Goal: Transaction & Acquisition: Download file/media

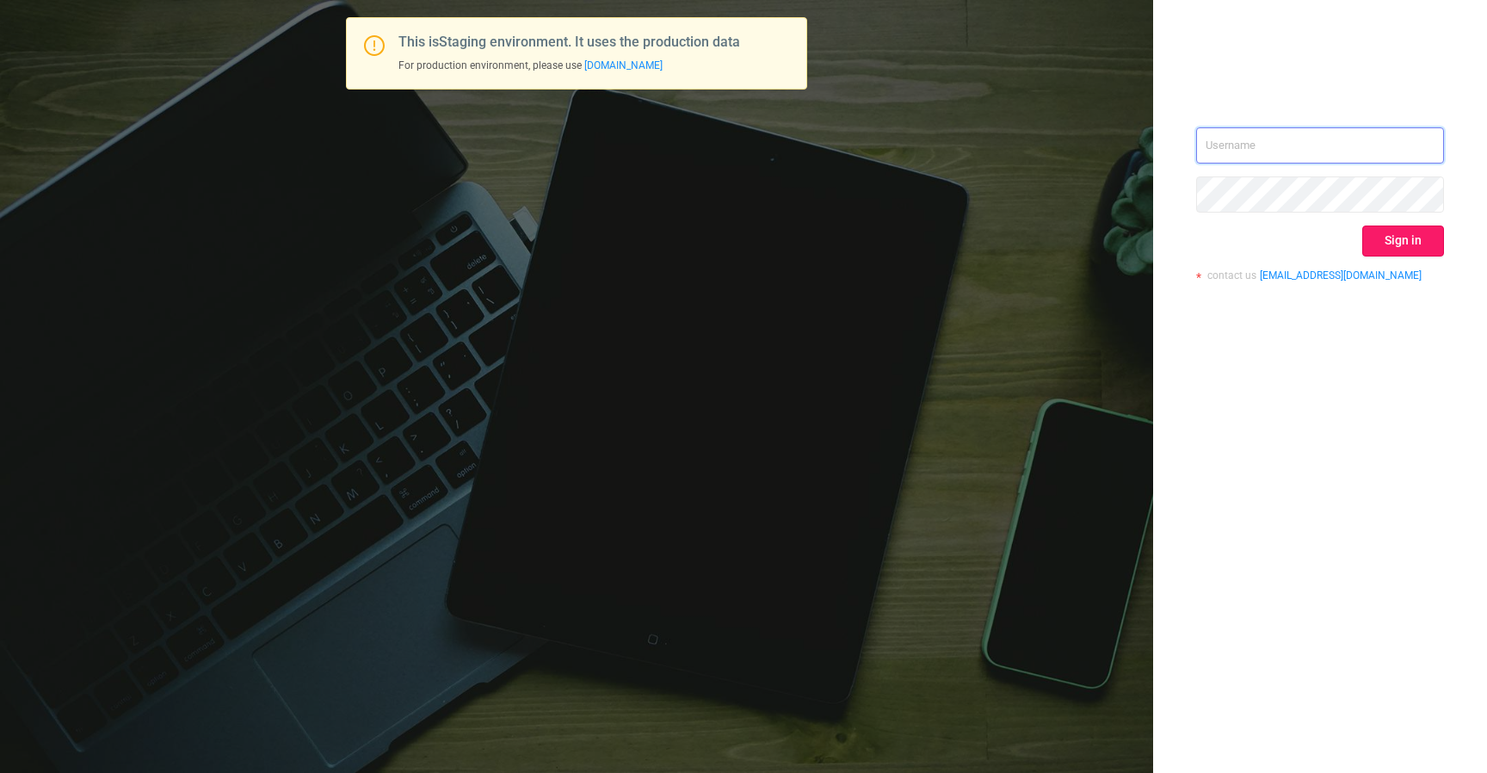
type input "[EMAIL_ADDRESS][DOMAIN_NAME]"
click at [1373, 226] on button "Sign in" at bounding box center [1404, 241] width 82 height 31
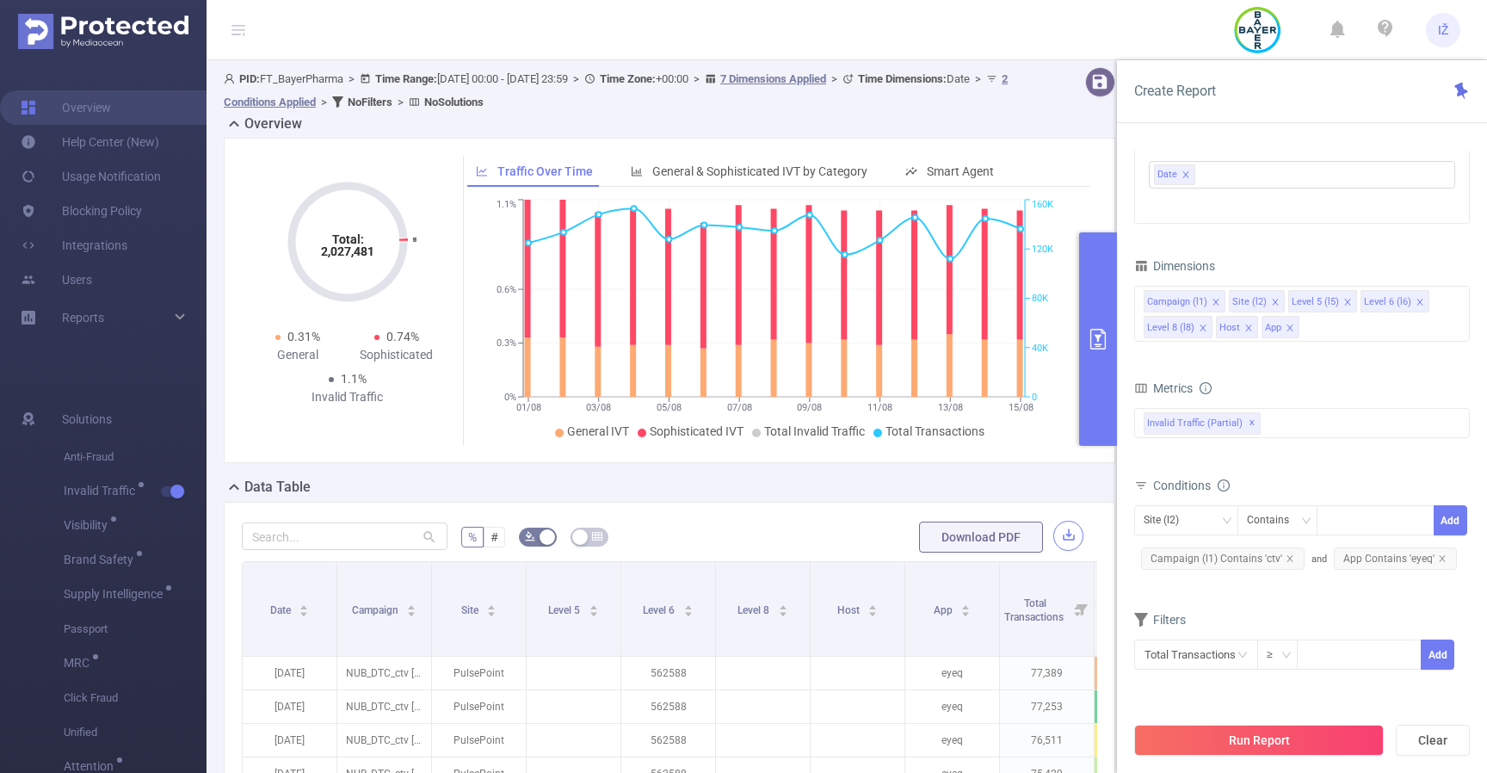
click at [1066, 539] on button "button" at bounding box center [1069, 536] width 30 height 30
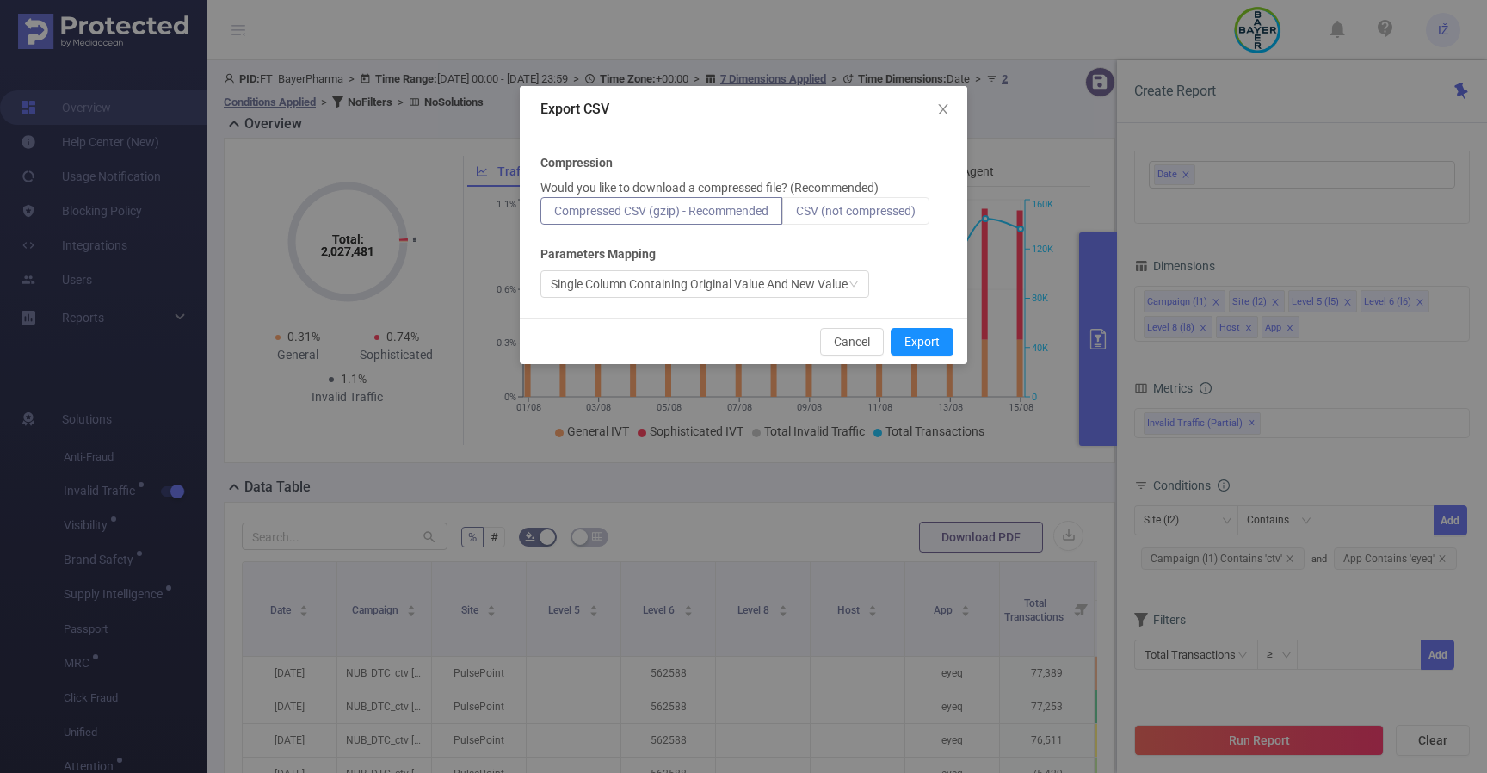
click at [860, 214] on span "CSV (not compressed)" at bounding box center [856, 211] width 120 height 14
click at [796, 215] on input "CSV (not compressed)" at bounding box center [796, 215] width 0 height 0
click at [777, 278] on div "Single Column Containing Original Value And New Value" at bounding box center [699, 284] width 297 height 26
click at [904, 282] on div "Single Column Containing Original Value And New Value" at bounding box center [744, 284] width 406 height 28
click at [918, 343] on button "Export" at bounding box center [922, 342] width 63 height 28
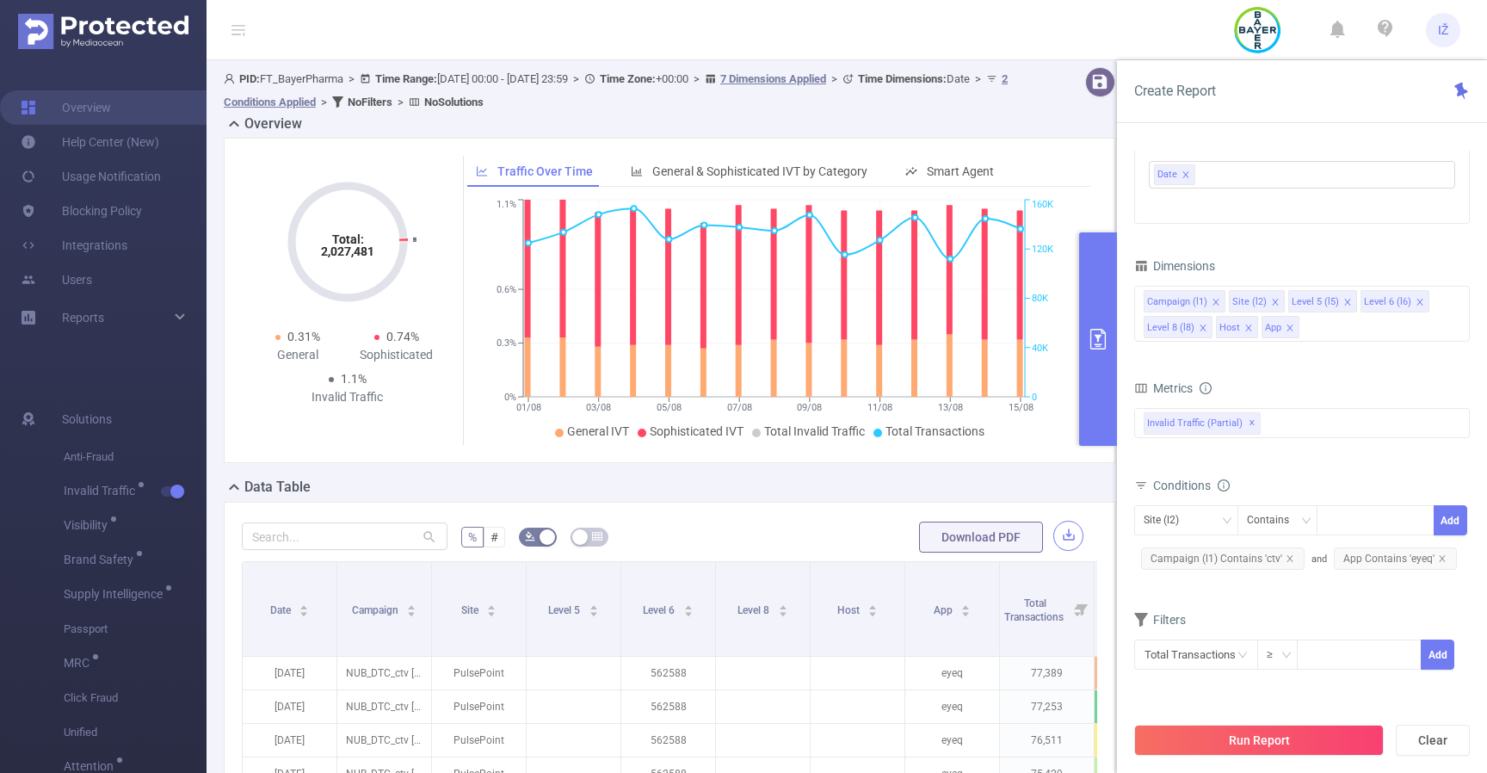
click at [1059, 533] on button "button" at bounding box center [1069, 536] width 30 height 30
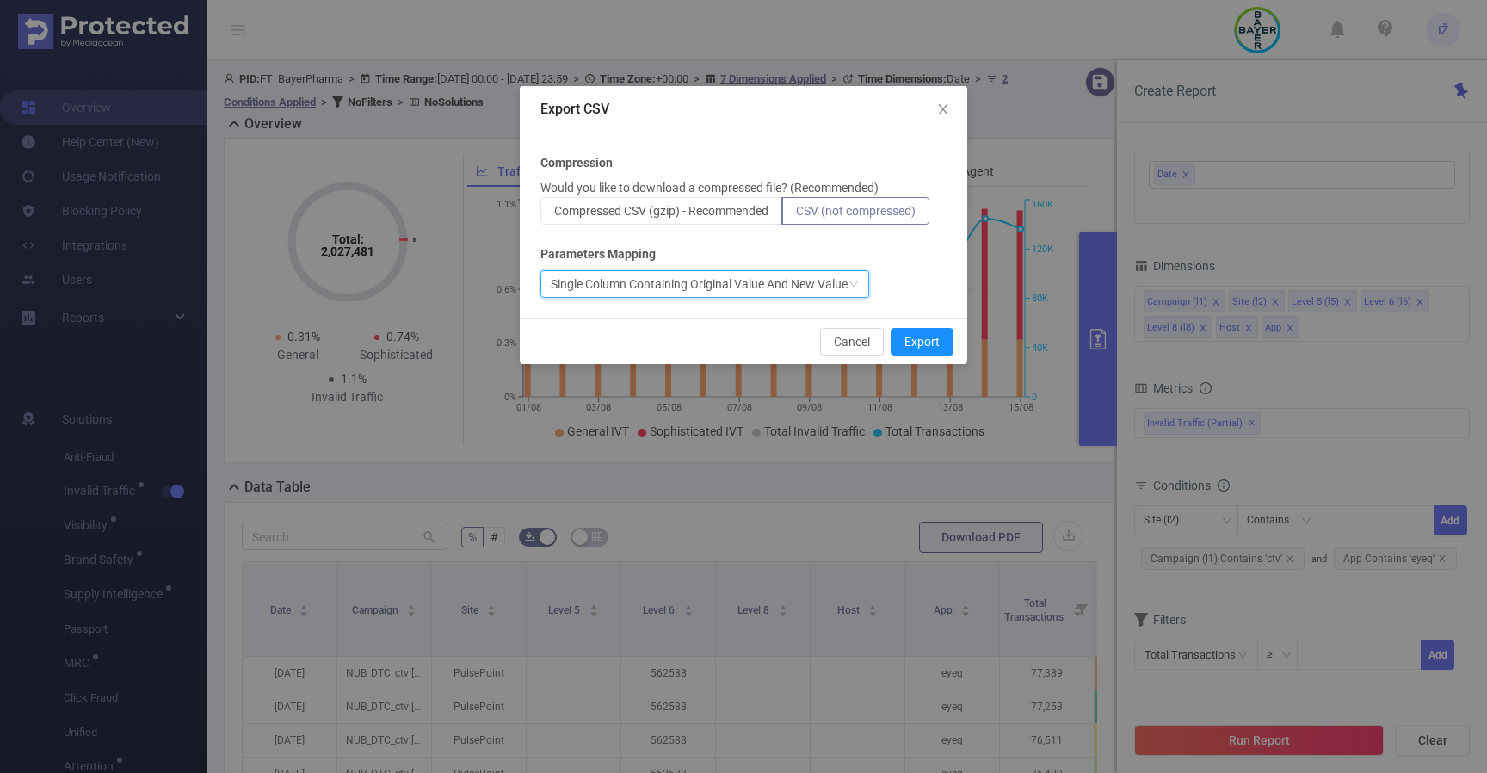
click at [793, 285] on div "Single Column Containing Original Value And New Value" at bounding box center [699, 284] width 297 height 26
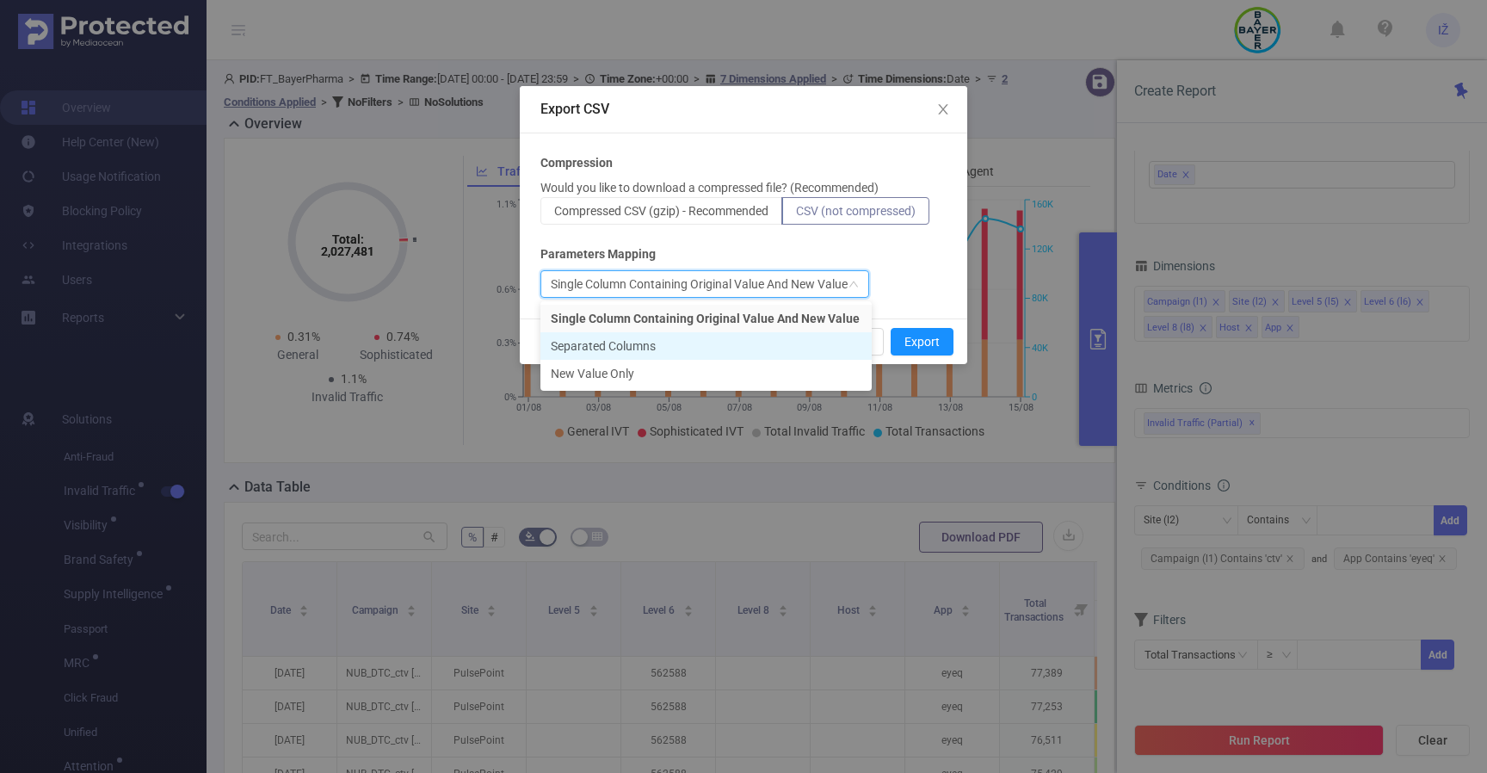
click at [711, 340] on li "Separated Columns" at bounding box center [706, 346] width 331 height 28
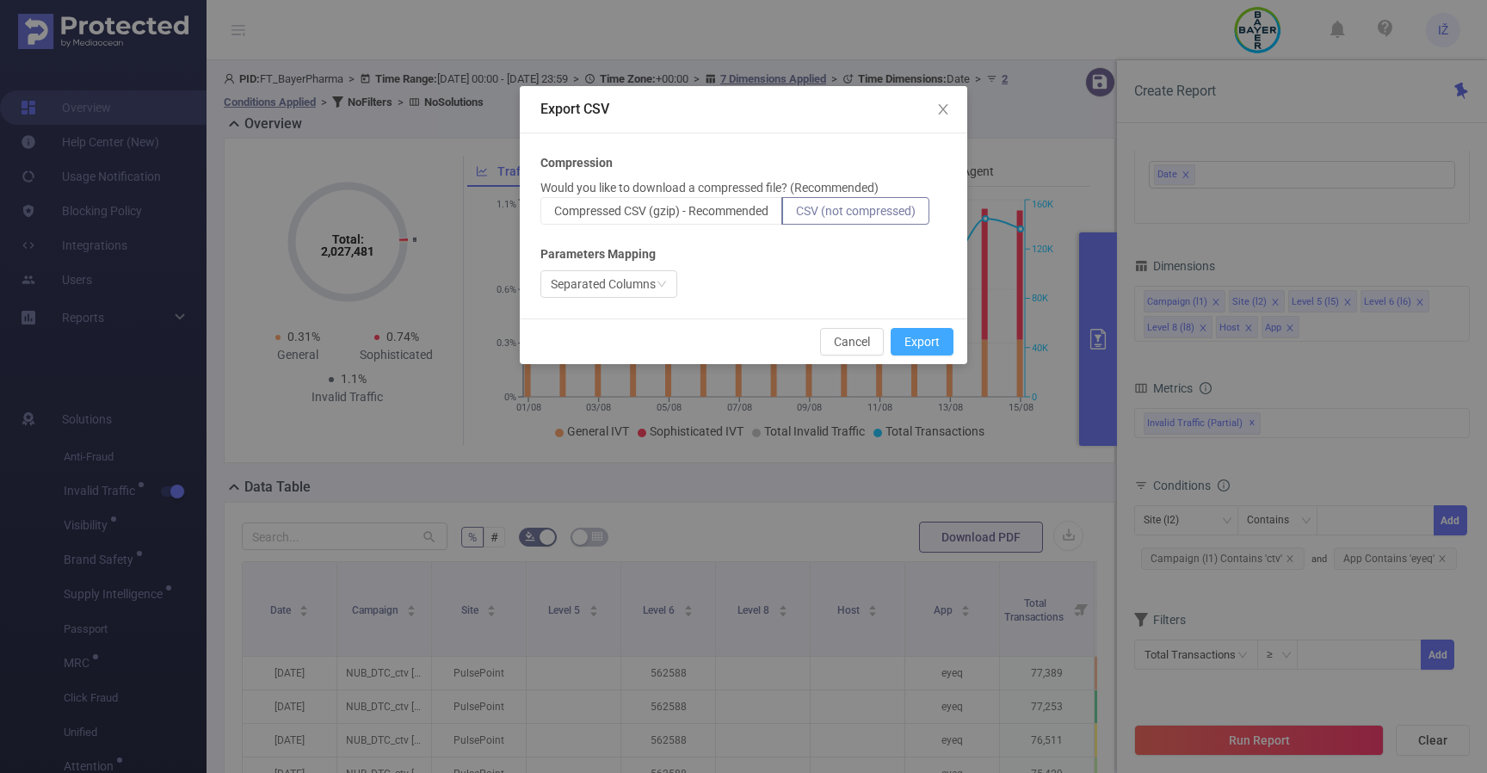
click at [928, 344] on button "Export" at bounding box center [922, 342] width 63 height 28
